Goal: Task Accomplishment & Management: Manage account settings

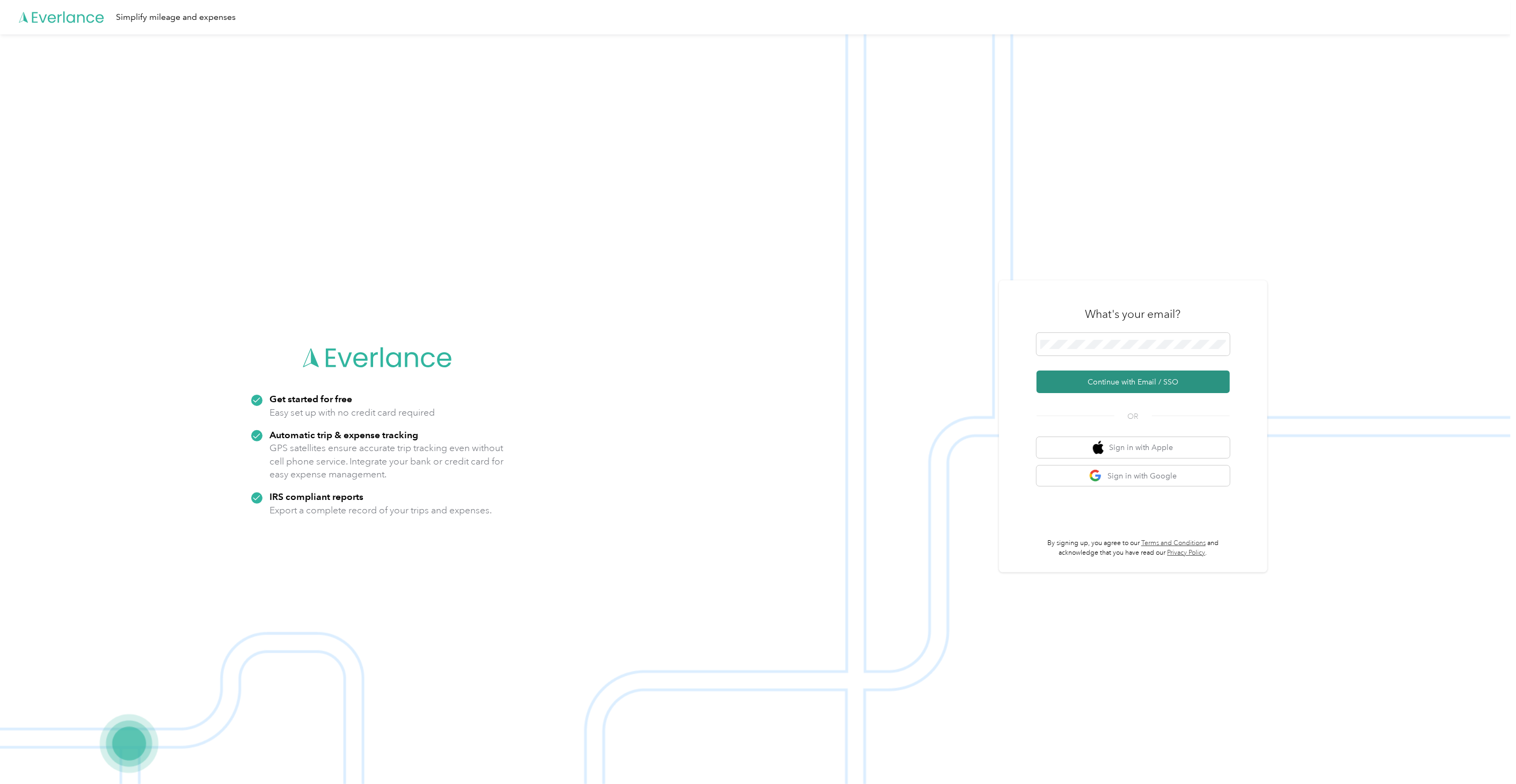
click at [1115, 379] on button "Continue with Email / SSO" at bounding box center [1133, 381] width 193 height 23
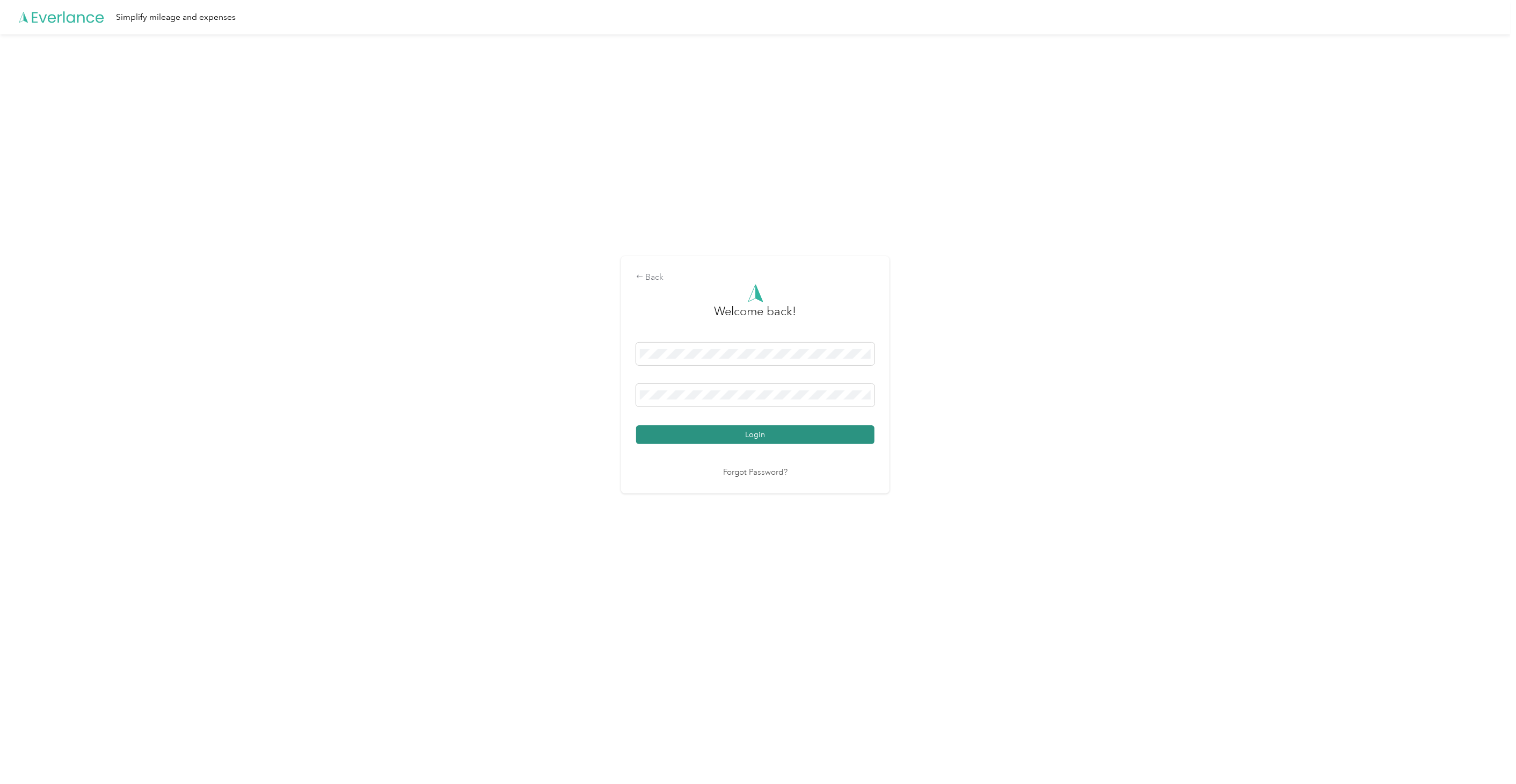
click at [822, 433] on button "Login" at bounding box center [755, 434] width 238 height 19
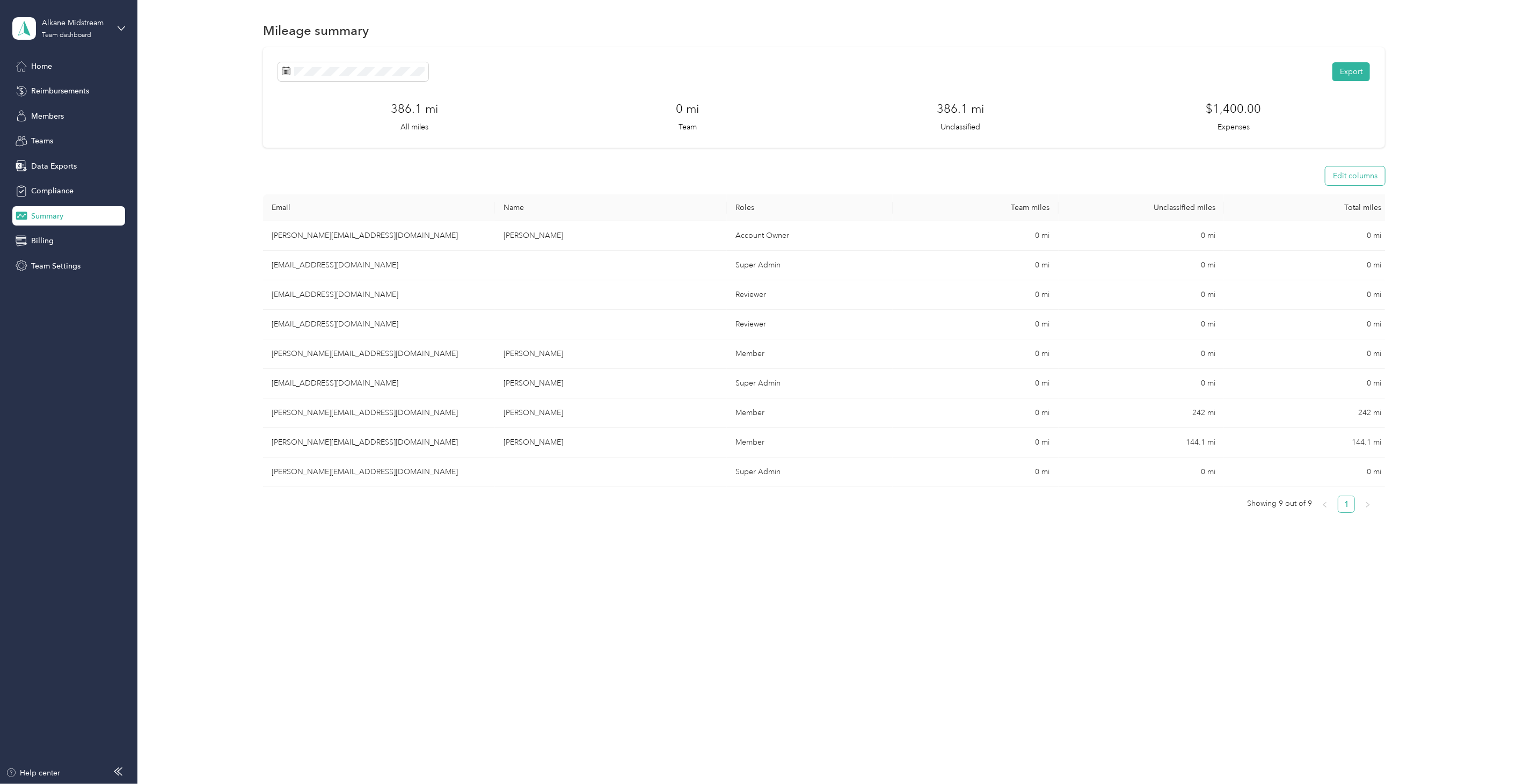
click at [1351, 176] on button "Edit columns" at bounding box center [1355, 176] width 59 height 19
click at [1099, 546] on div "Export 386.1 mi All miles 0 mi Team 386.1 mi Unclassified $1,400.00 Expenses Ed…" at bounding box center [824, 307] width 1122 height 520
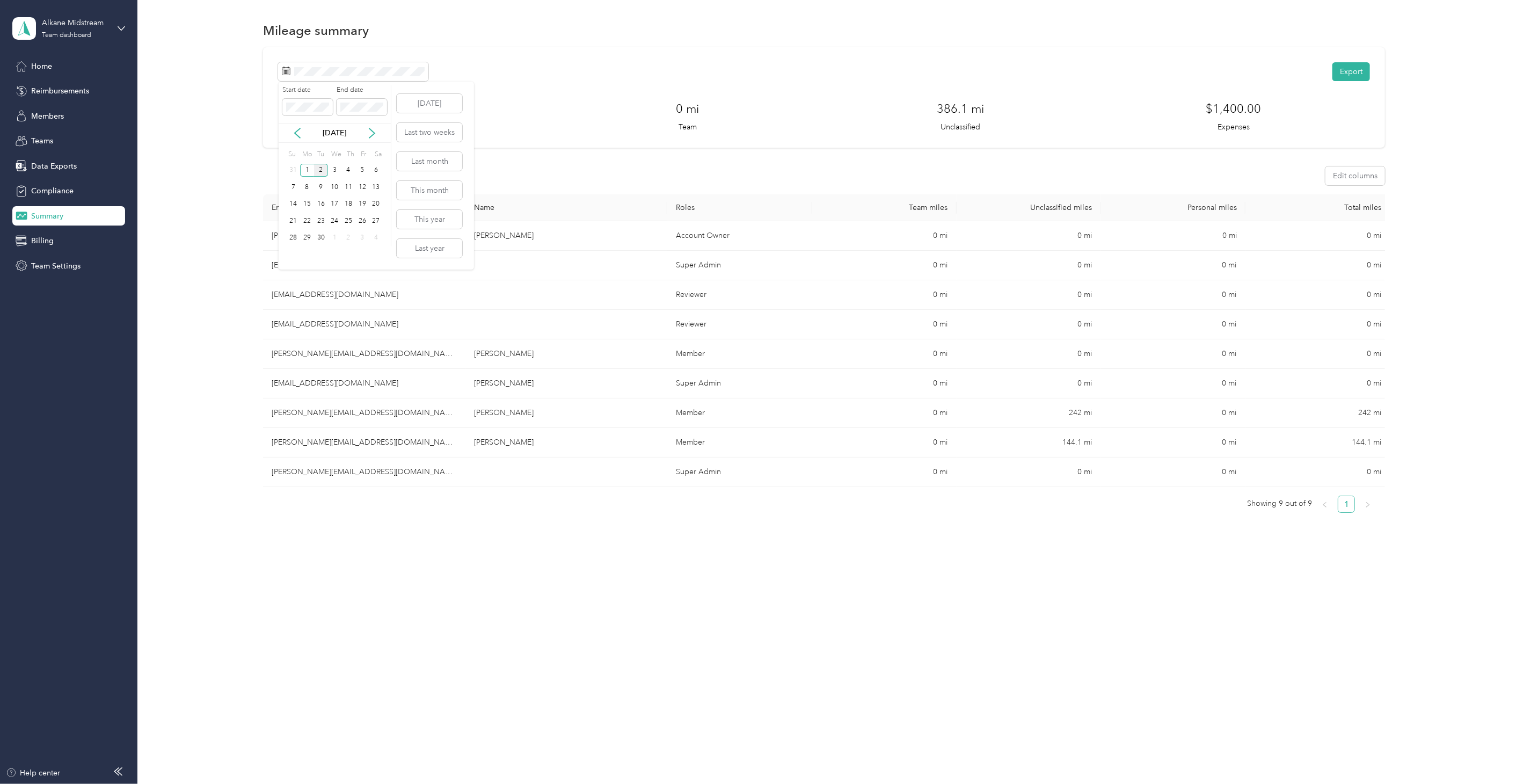
click at [289, 131] on div "[DATE]" at bounding box center [335, 133] width 112 height 11
click at [295, 131] on icon at bounding box center [297, 133] width 5 height 10
click at [296, 219] on div "17" at bounding box center [292, 221] width 14 height 14
click at [373, 236] on div "30" at bounding box center [376, 238] width 14 height 14
click at [360, 166] on div "1" at bounding box center [362, 170] width 14 height 14
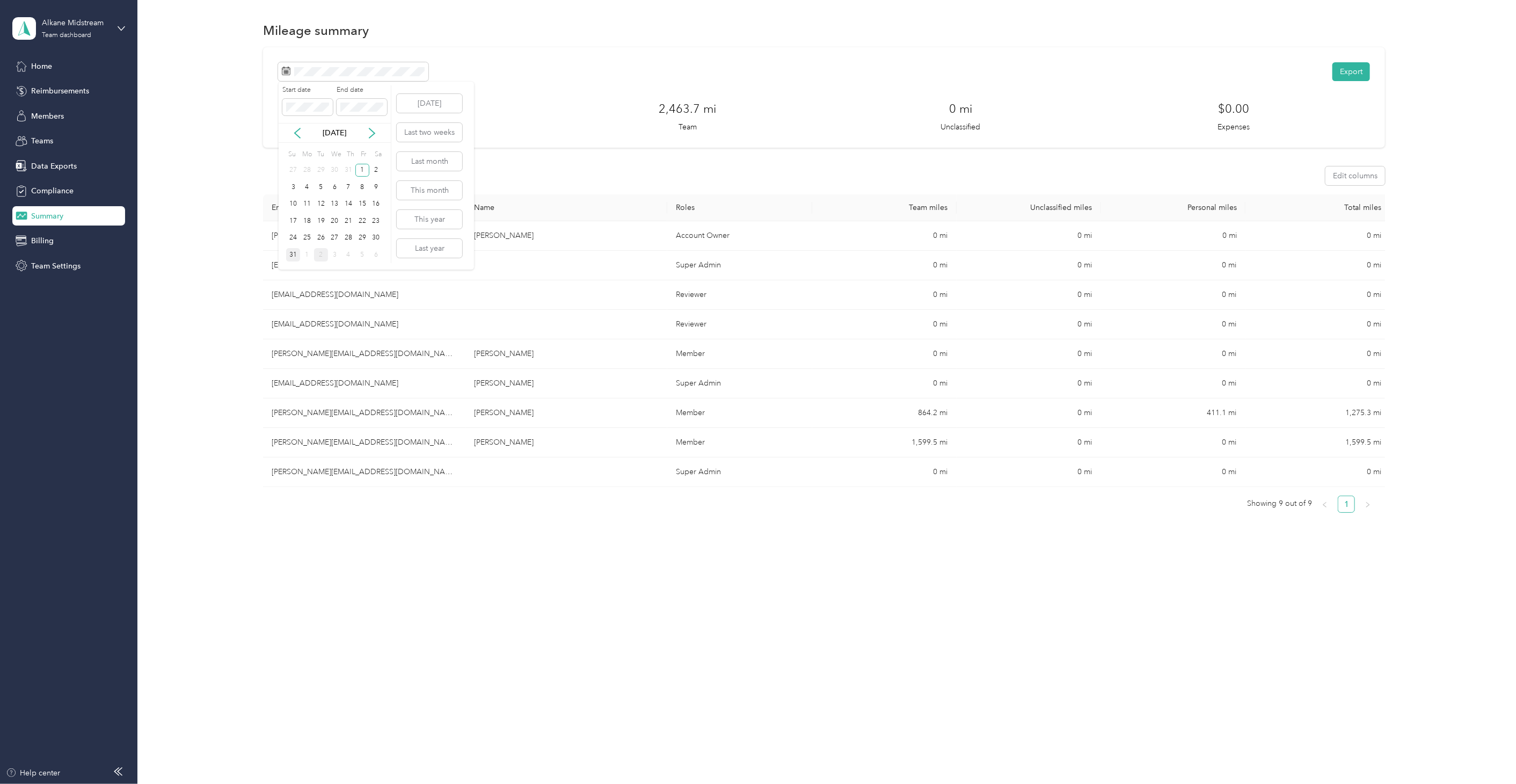
click at [292, 255] on div "31" at bounding box center [292, 255] width 14 height 14
